Goal: Find specific page/section: Find specific page/section

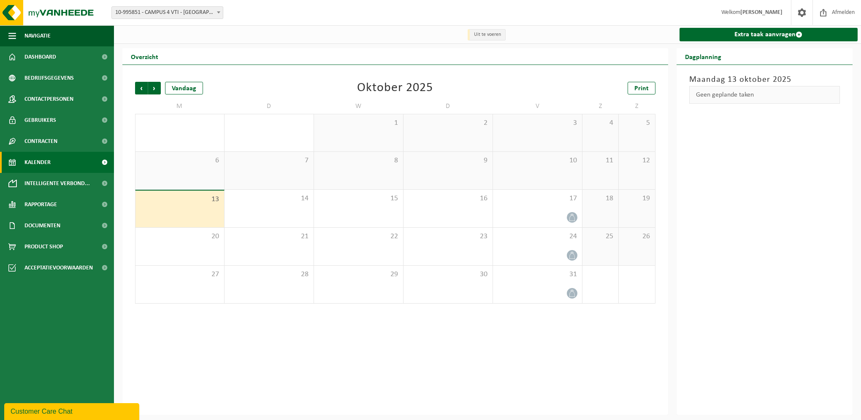
click at [745, 12] on strong "[PERSON_NAME]" at bounding box center [761, 12] width 42 height 6
click at [221, 14] on span at bounding box center [218, 12] width 8 height 11
click at [220, 13] on b at bounding box center [218, 12] width 3 height 2
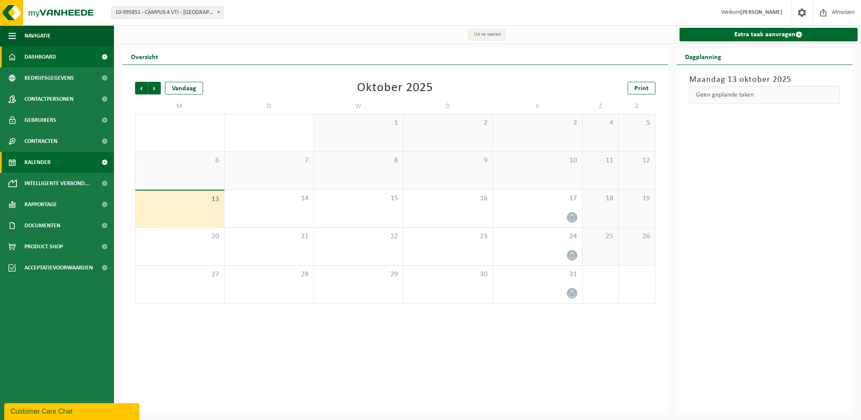
click at [56, 57] on link "Dashboard" at bounding box center [57, 56] width 114 height 21
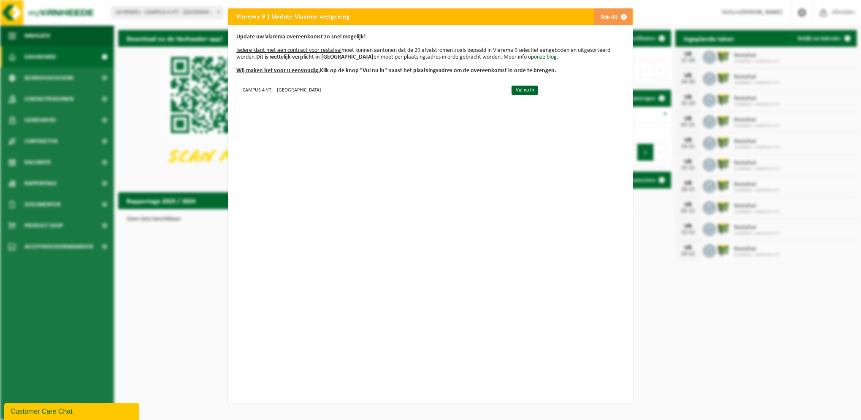
click at [618, 18] on span "button" at bounding box center [623, 16] width 17 height 17
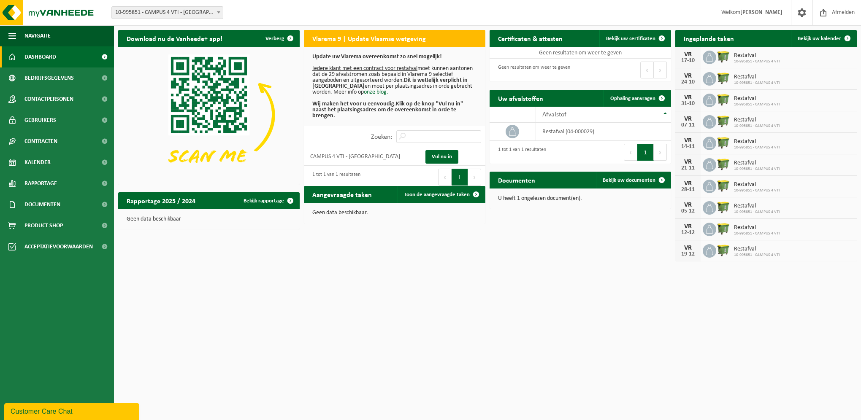
click at [669, 273] on div "Vestiging: 10-995851 - CAMPUS 4 VTI - [GEOGRAPHIC_DATA] 10-995851 - CAMPUS 4 VT…" at bounding box center [430, 210] width 861 height 420
